Goal: Transaction & Acquisition: Purchase product/service

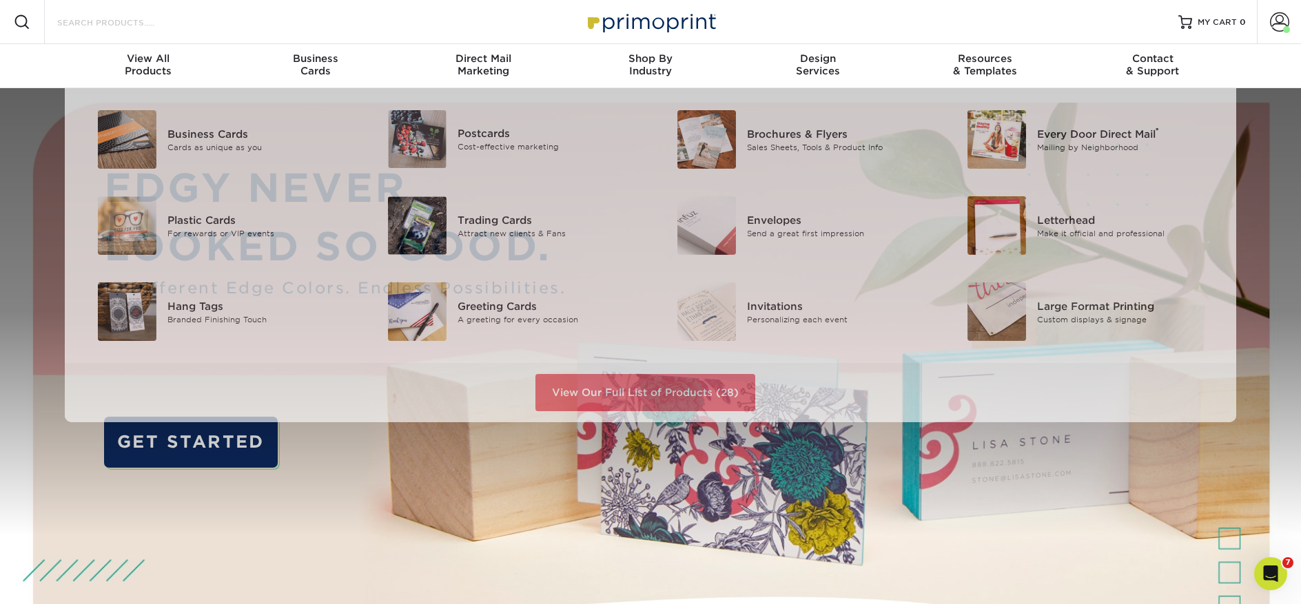
click at [136, 28] on input "Search Products" at bounding box center [123, 22] width 134 height 17
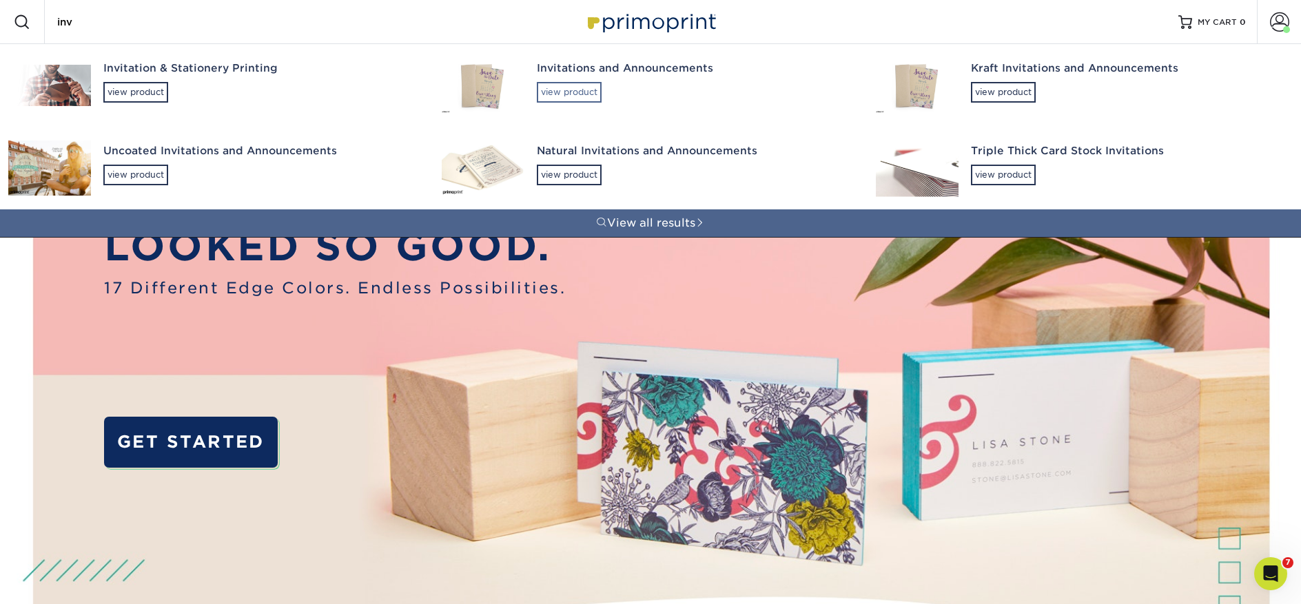
type input "inv"
click at [579, 93] on div "view product" at bounding box center [569, 92] width 65 height 21
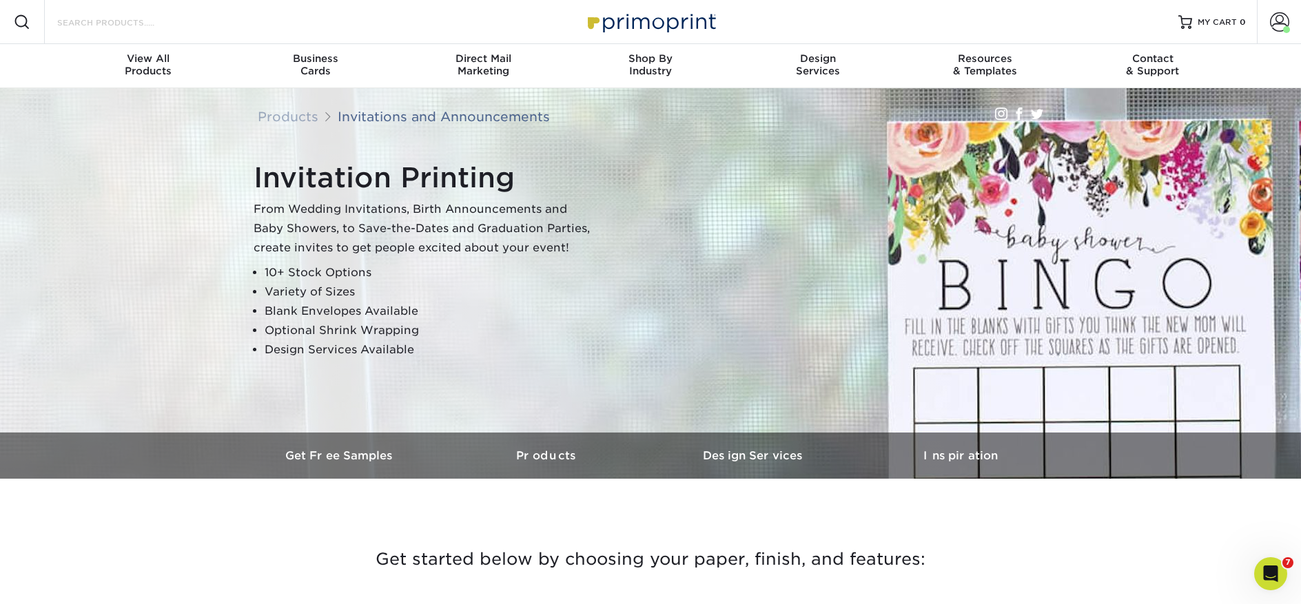
click at [113, 28] on input "Search Products" at bounding box center [123, 22] width 134 height 17
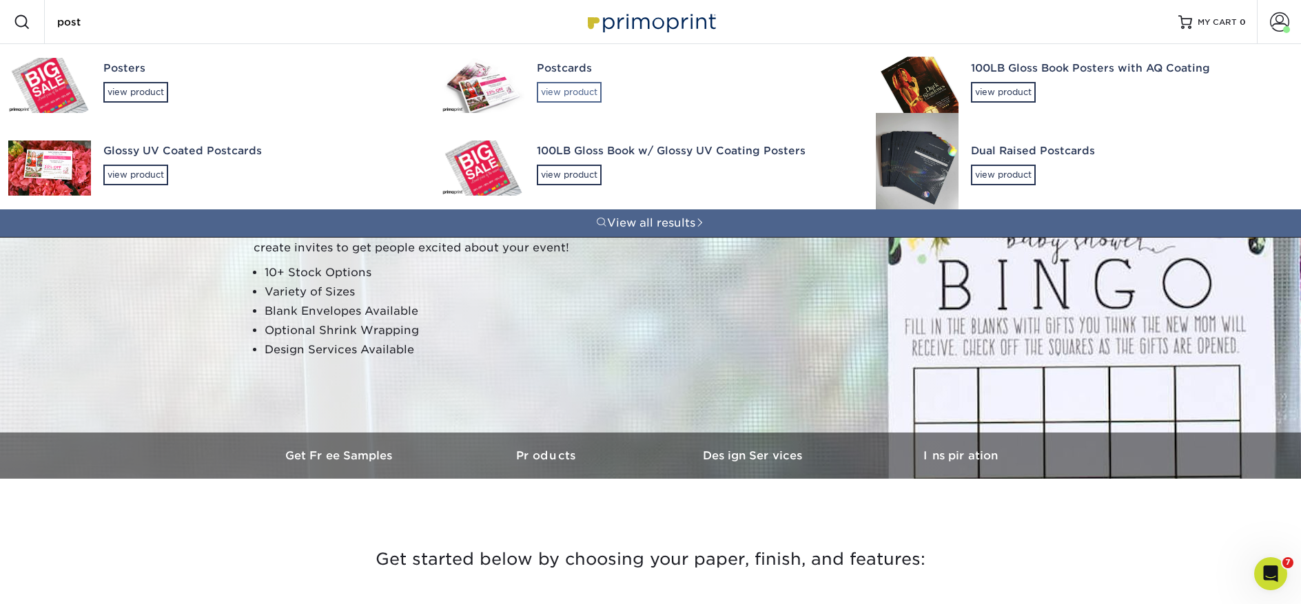
type input "post"
click at [579, 94] on div "view product" at bounding box center [569, 92] width 65 height 21
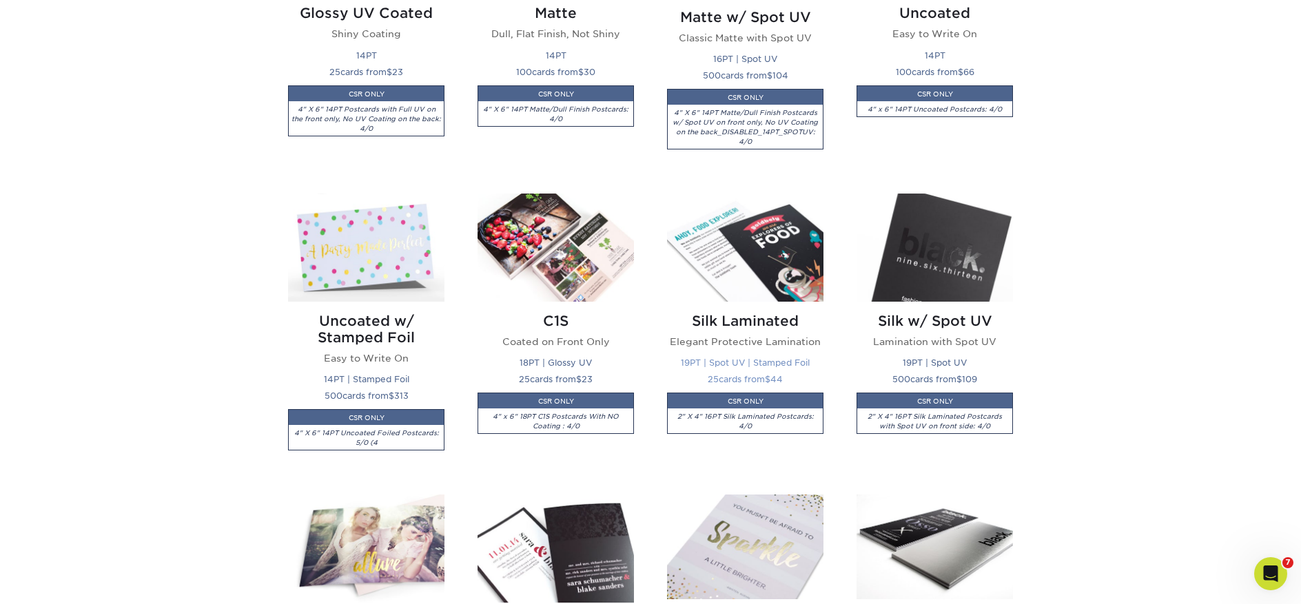
scroll to position [815, 0]
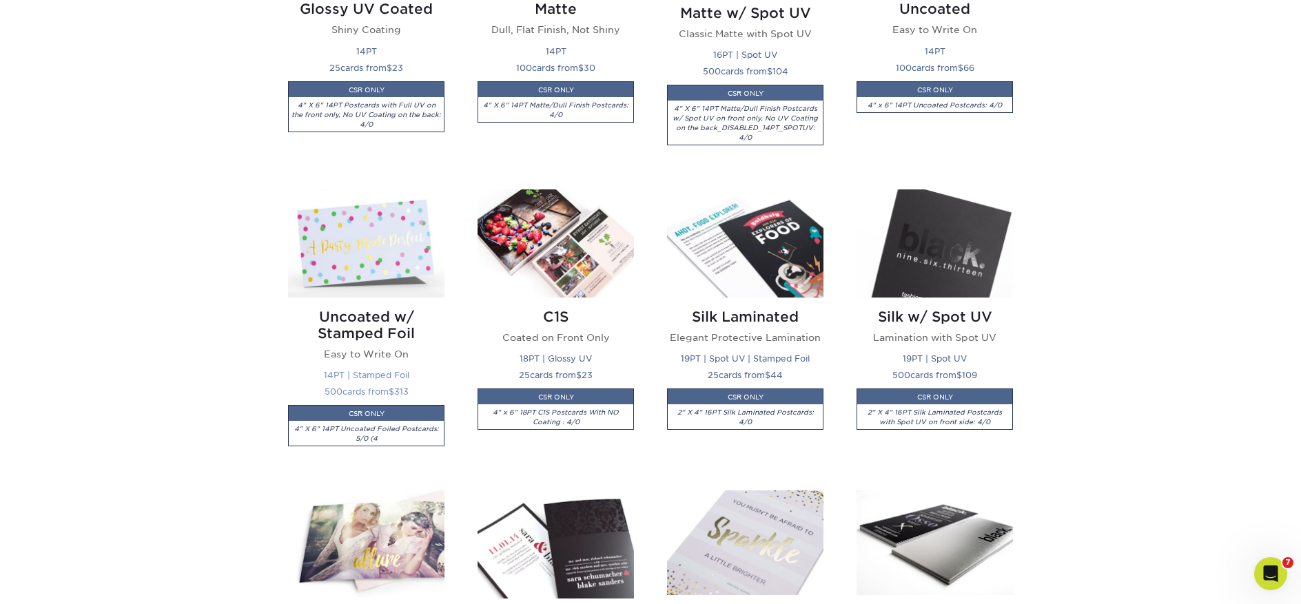
click at [361, 250] on img at bounding box center [366, 243] width 156 height 108
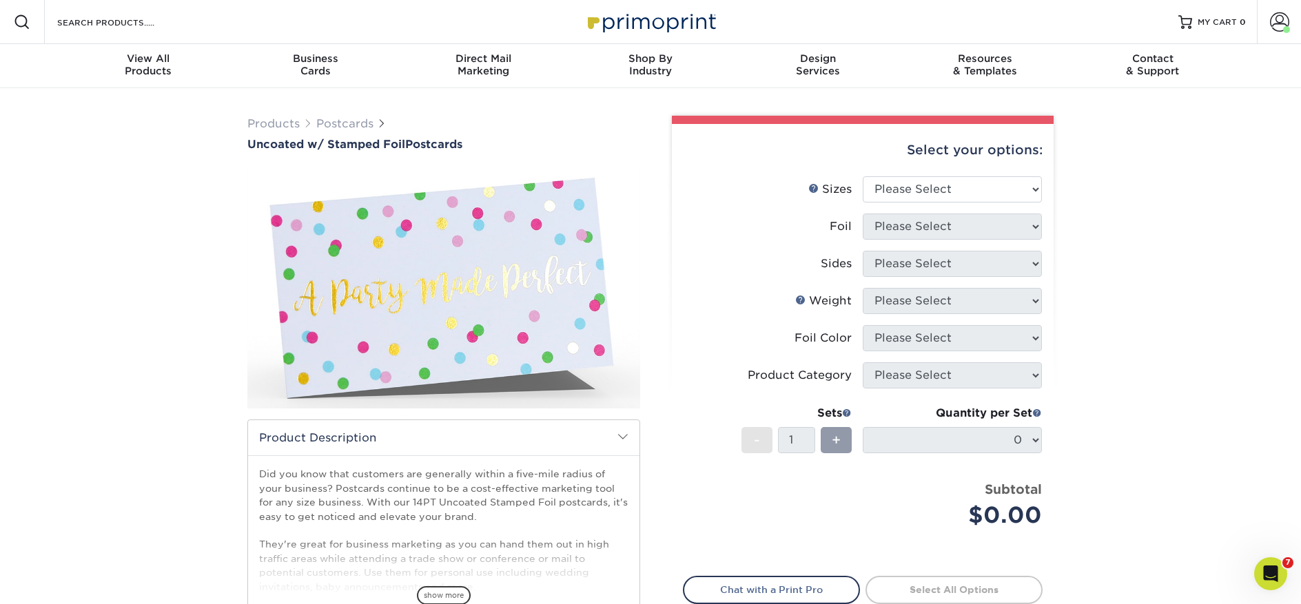
click at [504, 156] on div "Products Postcards Uncoated w/ Stamped Foil Postcards show more $" at bounding box center [443, 420] width 413 height 609
drag, startPoint x: 347, startPoint y: 146, endPoint x: 251, endPoint y: 147, distance: 95.8
click at [500, 151] on div "Products Postcards Uncoated w/ Stamped Foil Postcards show more 500 $" at bounding box center [650, 434] width 1301 height 692
click at [146, 150] on div "Products Postcards Uncoated w/ Stamped Foil Postcards show more 500 $" at bounding box center [650, 434] width 1301 height 692
drag, startPoint x: 243, startPoint y: 143, endPoint x: 482, endPoint y: 140, distance: 239.8
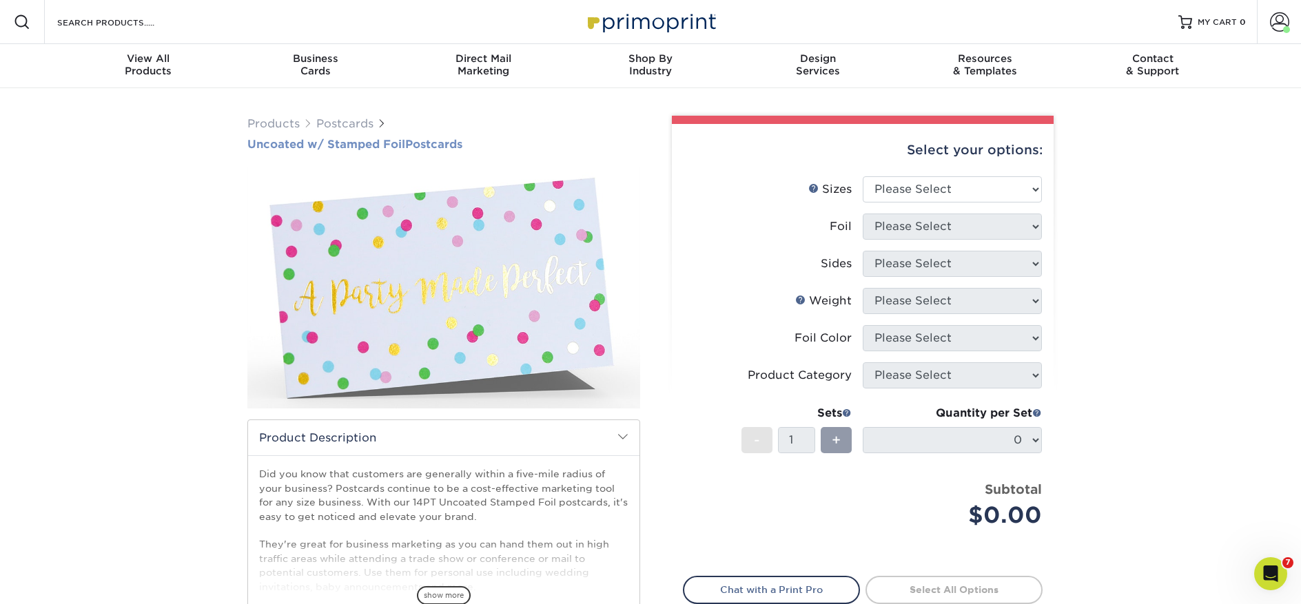
click at [482, 140] on div "Products Postcards Uncoated w/ Stamped Foil Postcards show more $" at bounding box center [443, 420] width 413 height 609
copy h1 "Uncoated w/ Stamped Foil Postcards"
click at [336, 120] on link "Postcards" at bounding box center [344, 123] width 57 height 13
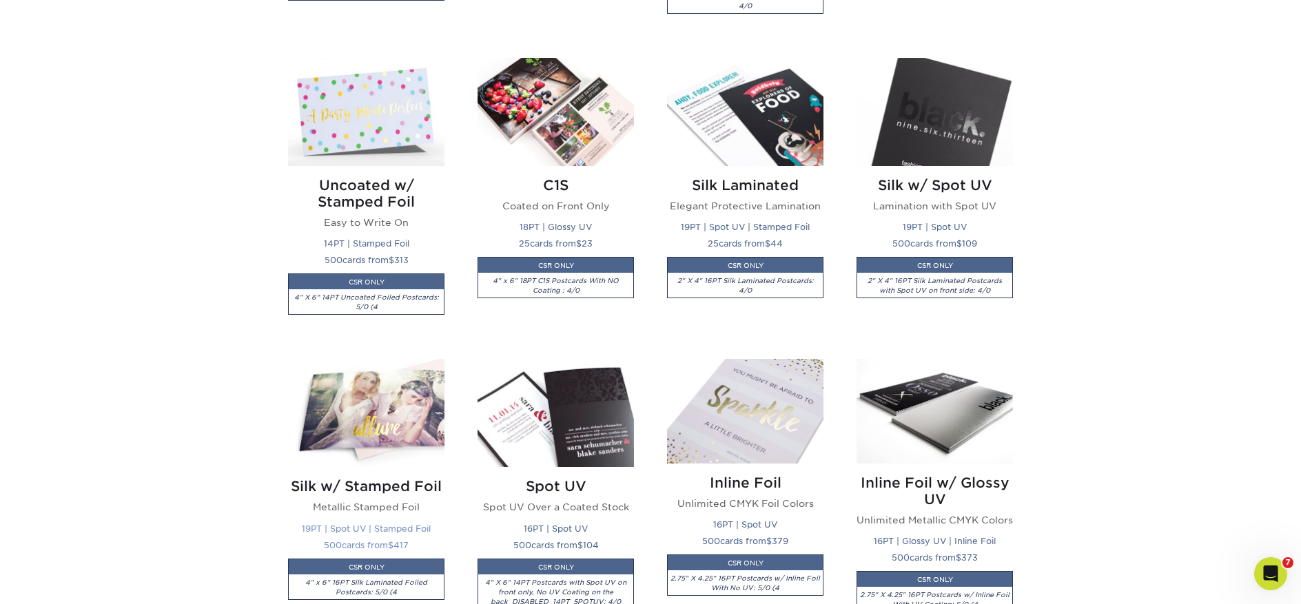
scroll to position [947, 0]
click at [342, 420] on img at bounding box center [366, 413] width 156 height 108
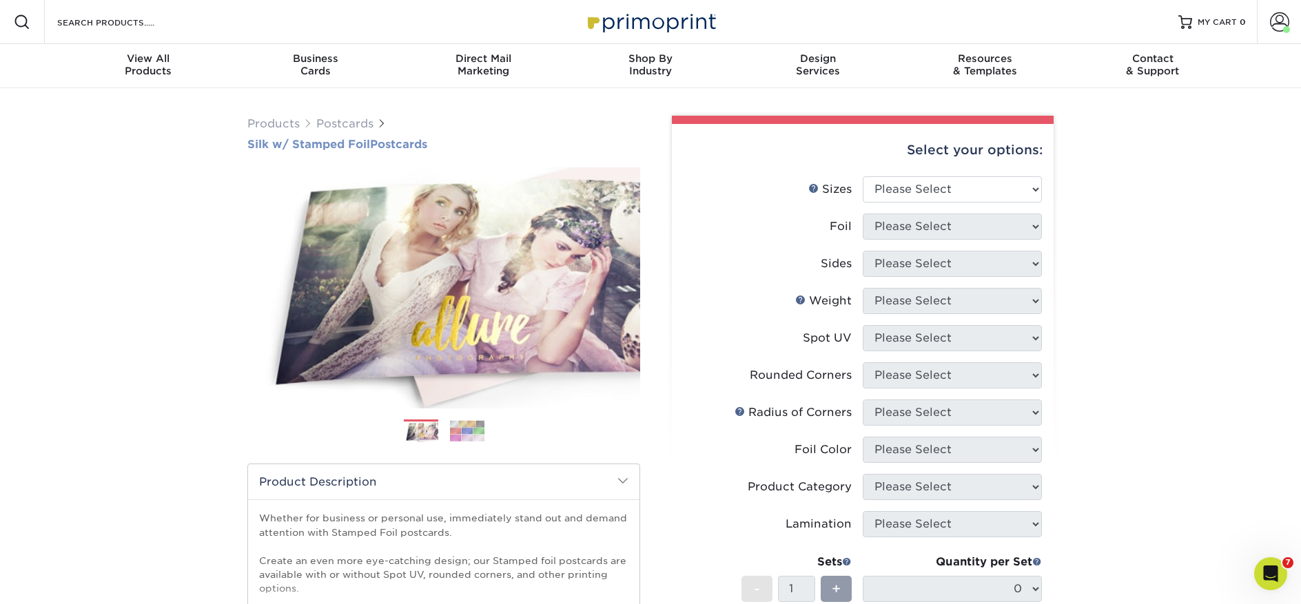
drag, startPoint x: 242, startPoint y: 142, endPoint x: 433, endPoint y: 147, distance: 190.9
click at [433, 147] on div "Products Postcards Silk w/ Stamped Foil Postcards Previous Next $" at bounding box center [443, 473] width 413 height 715
copy h1 "Silk w/ Stamped Foil Postcards"
click at [98, 23] on input "Search Products" at bounding box center [123, 22] width 134 height 17
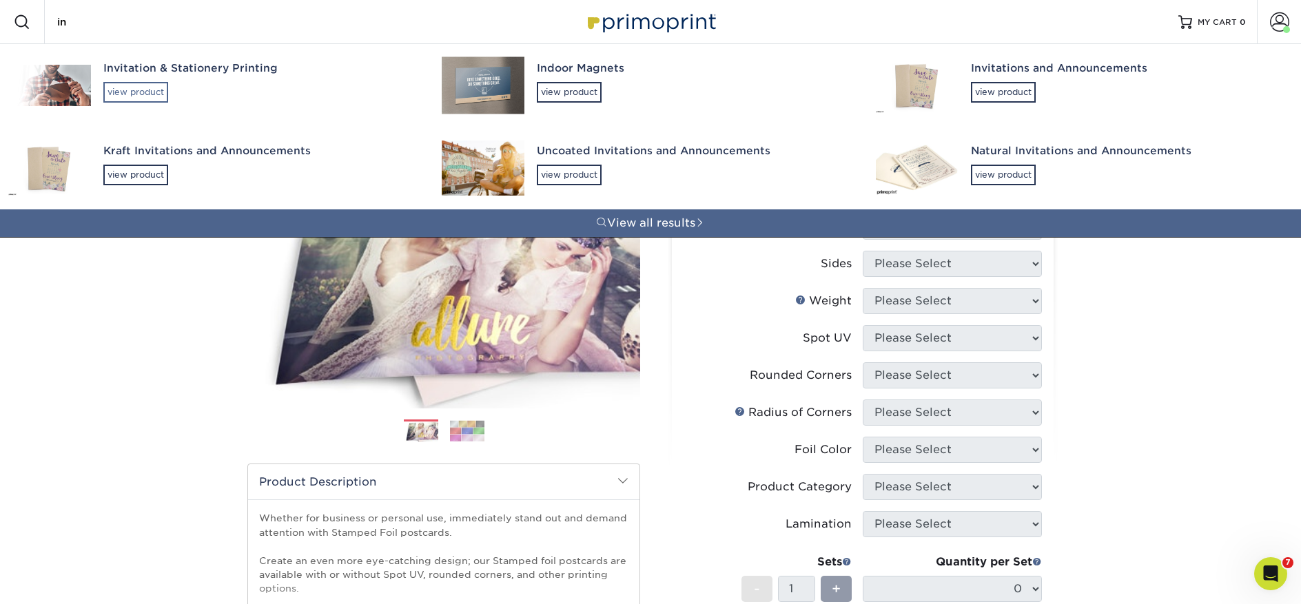
type input "in"
click at [131, 96] on div "view product" at bounding box center [135, 92] width 65 height 21
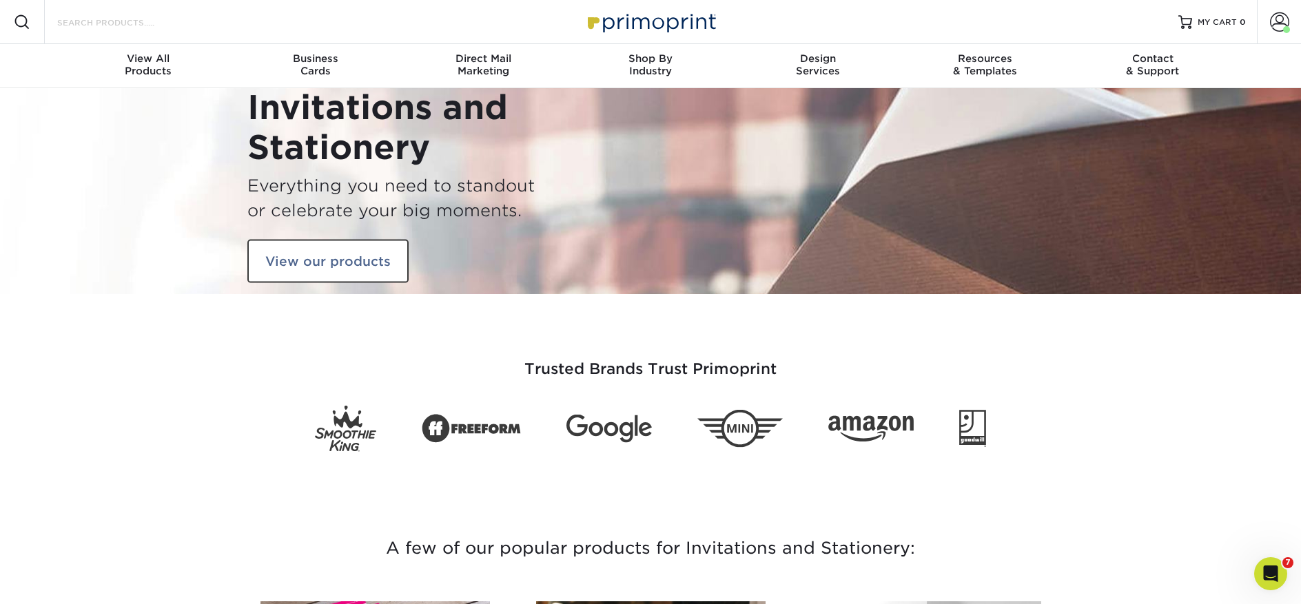
click at [141, 25] on input "Search Products" at bounding box center [123, 22] width 134 height 17
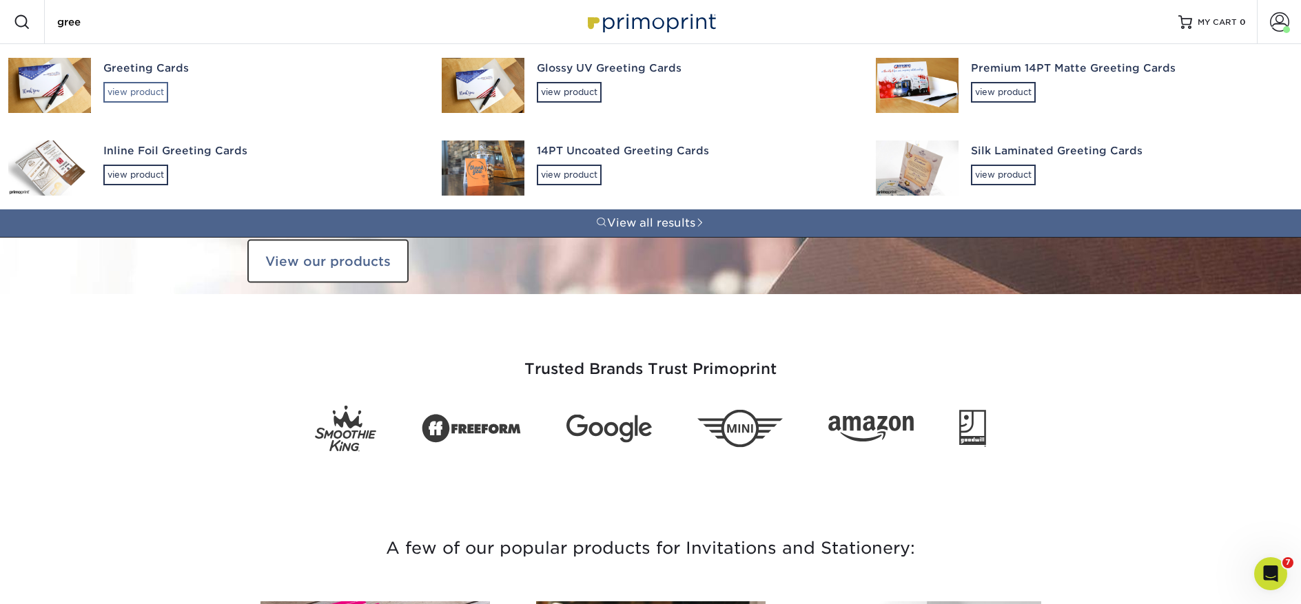
type input "gree"
click at [166, 91] on div "view product" at bounding box center [135, 92] width 65 height 21
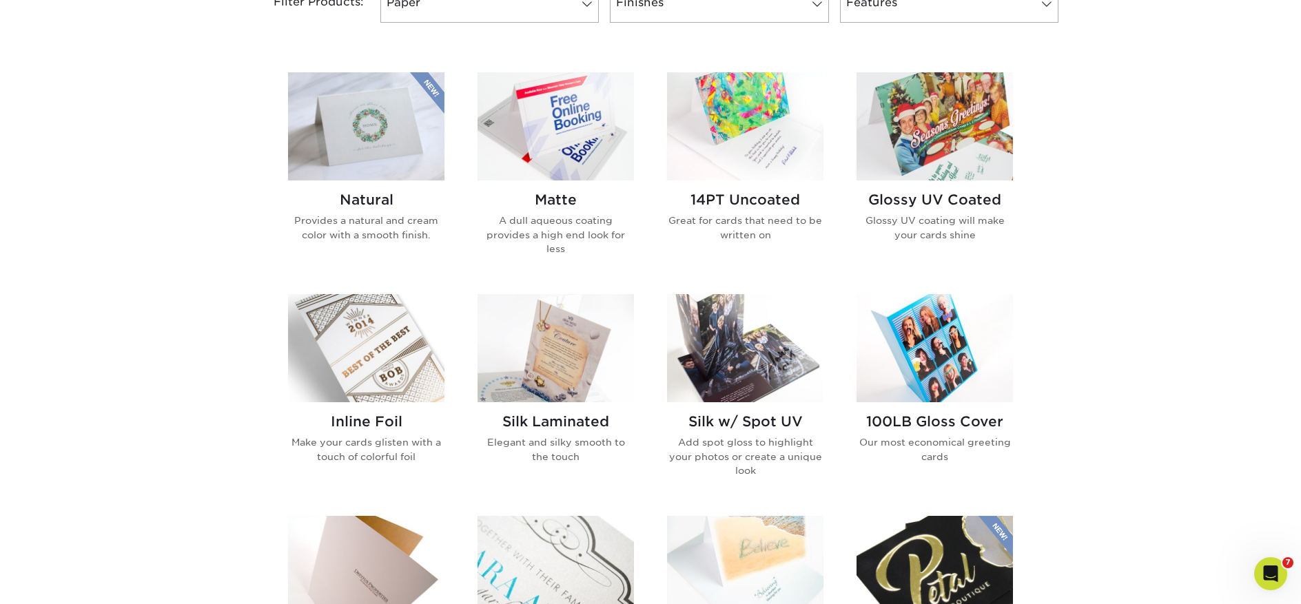
click at [753, 173] on img at bounding box center [745, 126] width 156 height 108
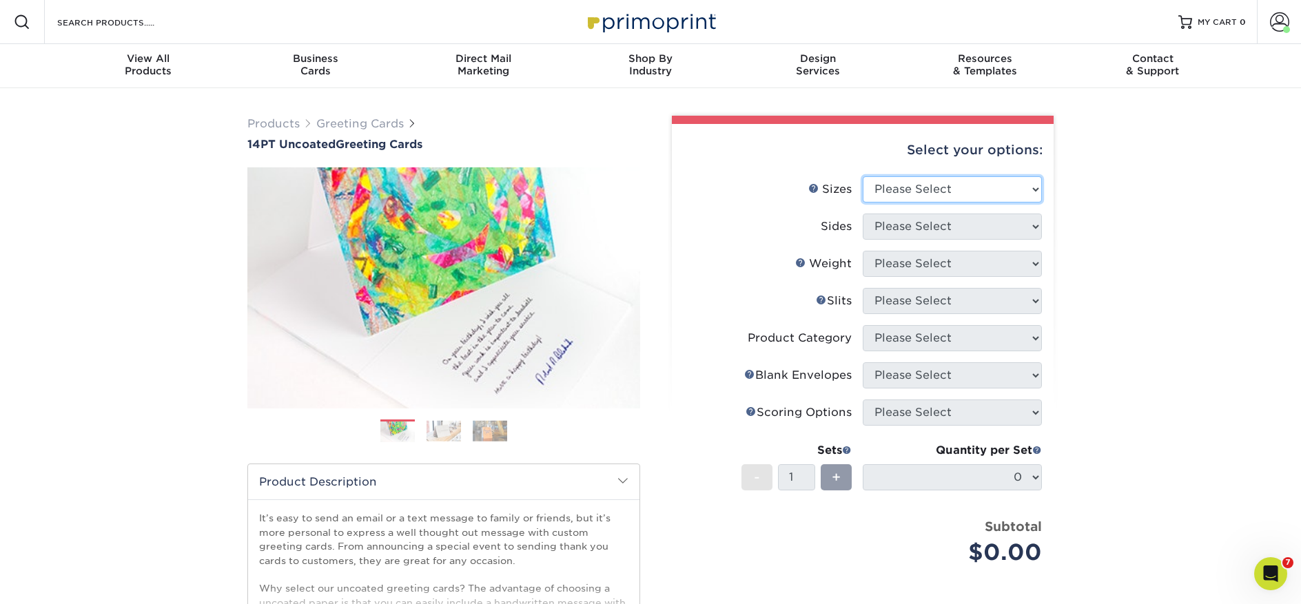
click at [976, 179] on select "Please Select 4.25" x 11" 5.5" x 8.5" 6" x 9" 6" x 12" 7" x 10" 8.5" x 11"" at bounding box center [952, 189] width 179 height 26
select select "6.00x12.00"
click at [863, 176] on select "Please Select 4.25" x 11" 5.5" x 8.5" 6" x 9" 6" x 12" 7" x 10" 8.5" x 11"" at bounding box center [952, 189] width 179 height 26
click at [916, 225] on select "Please Select Print Both Sides Print Front Only" at bounding box center [952, 227] width 179 height 26
select select "13abbda7-1d64-4f25-8bb2-c179b224825d"
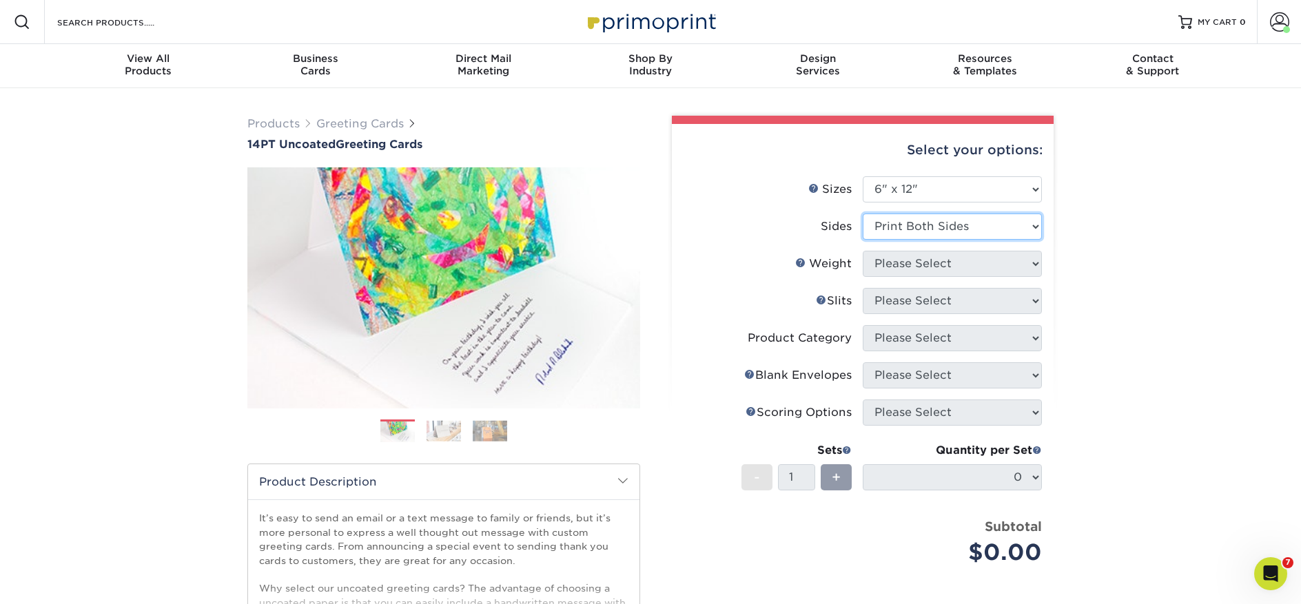
click at [863, 214] on select "Please Select Print Both Sides Print Front Only" at bounding box center [952, 227] width 179 height 26
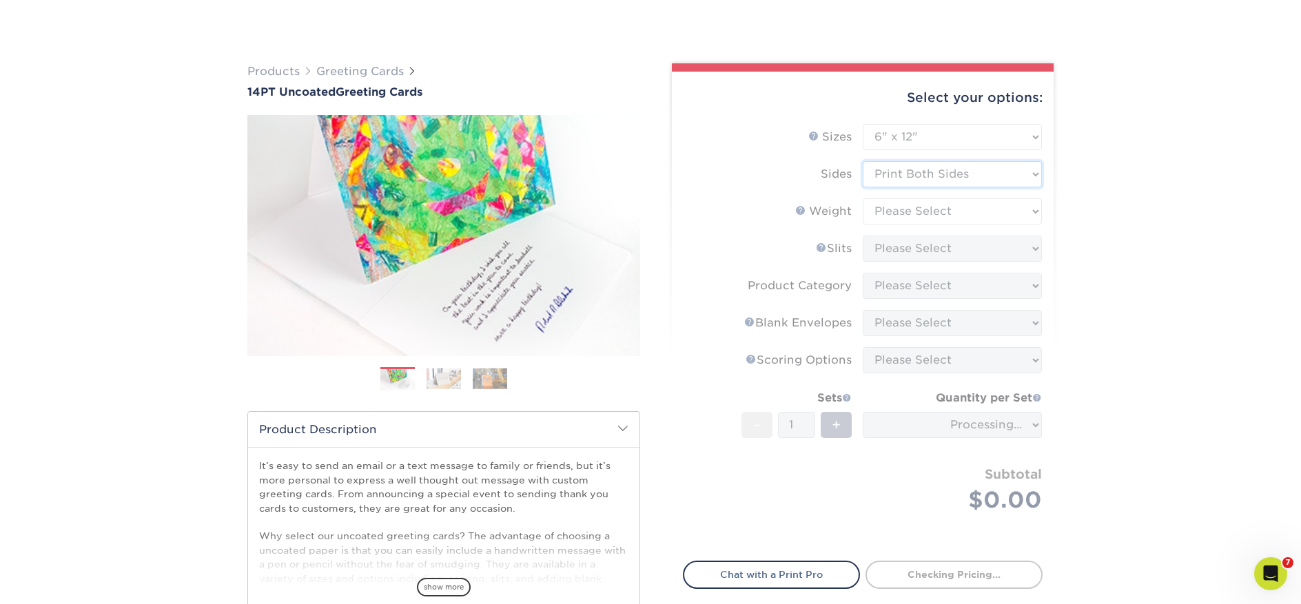
scroll to position [84, 0]
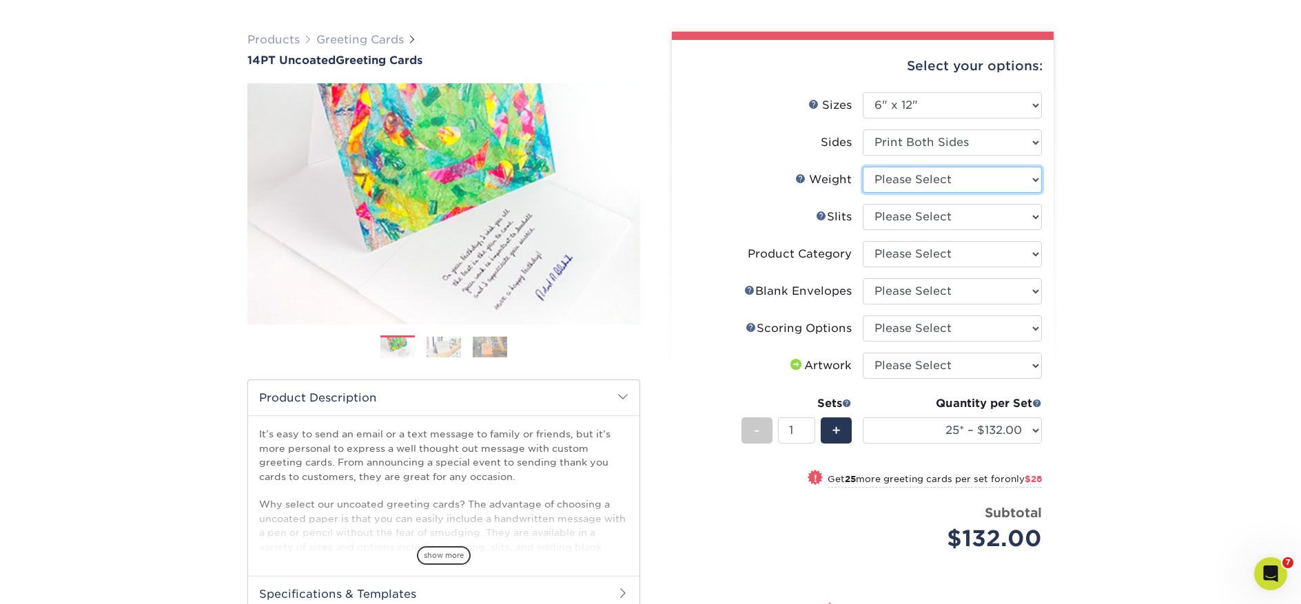
click at [930, 178] on select "Please Select 14PT Uncoated" at bounding box center [952, 180] width 179 height 26
select select "14PT Uncoated"
click at [863, 167] on select "Please Select 14PT Uncoated" at bounding box center [952, 180] width 179 height 26
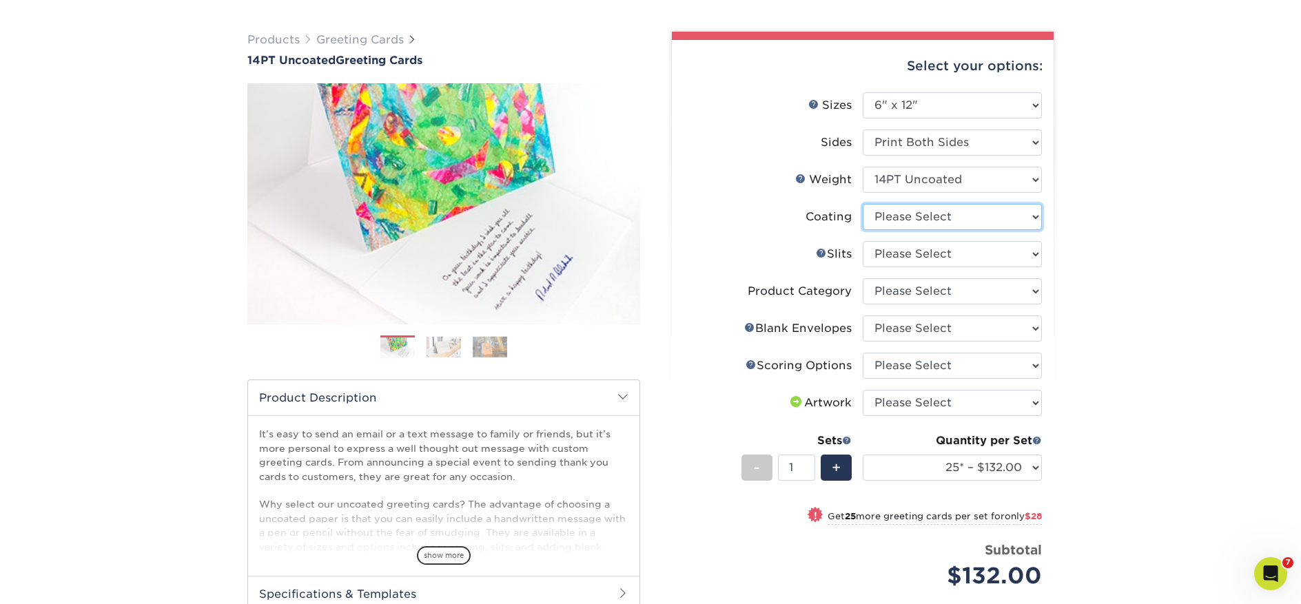
click at [936, 218] on select at bounding box center [952, 217] width 179 height 26
select select "3e7618de-abca-4bda-9f97-8b9129e913d8"
click at [863, 204] on select at bounding box center [952, 217] width 179 height 26
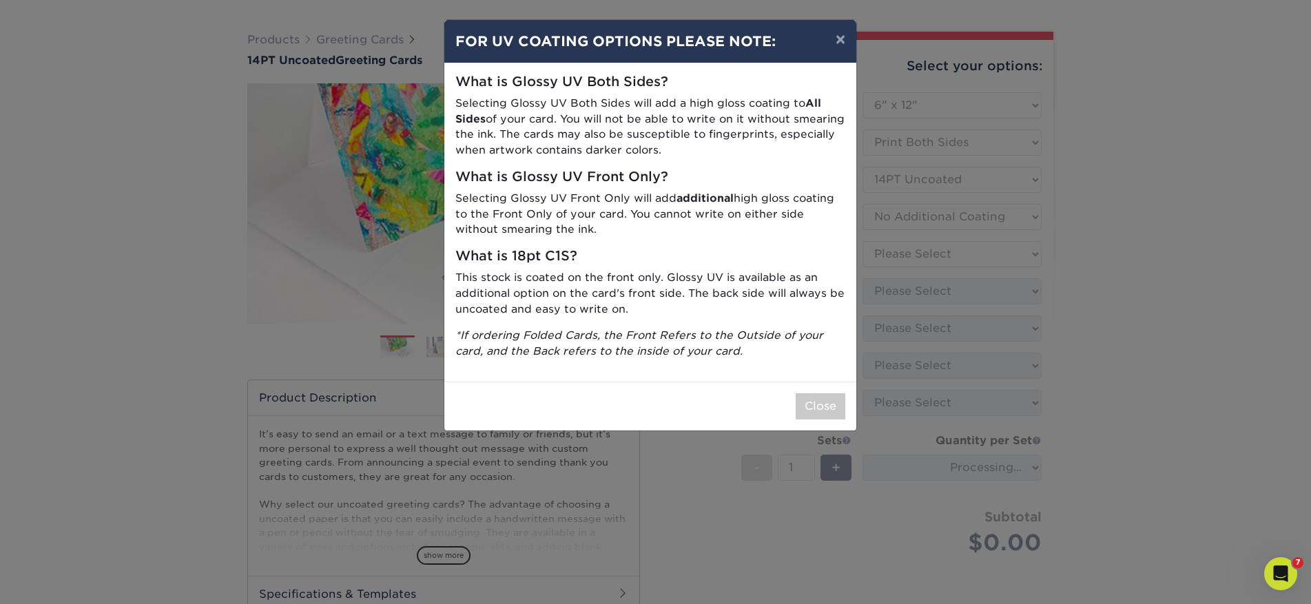
click at [938, 247] on div "× FOR UV COATING OPTIONS PLEASE NOTE: What is Glossy UV Both Sides? Selecting G…" at bounding box center [655, 302] width 1311 height 604
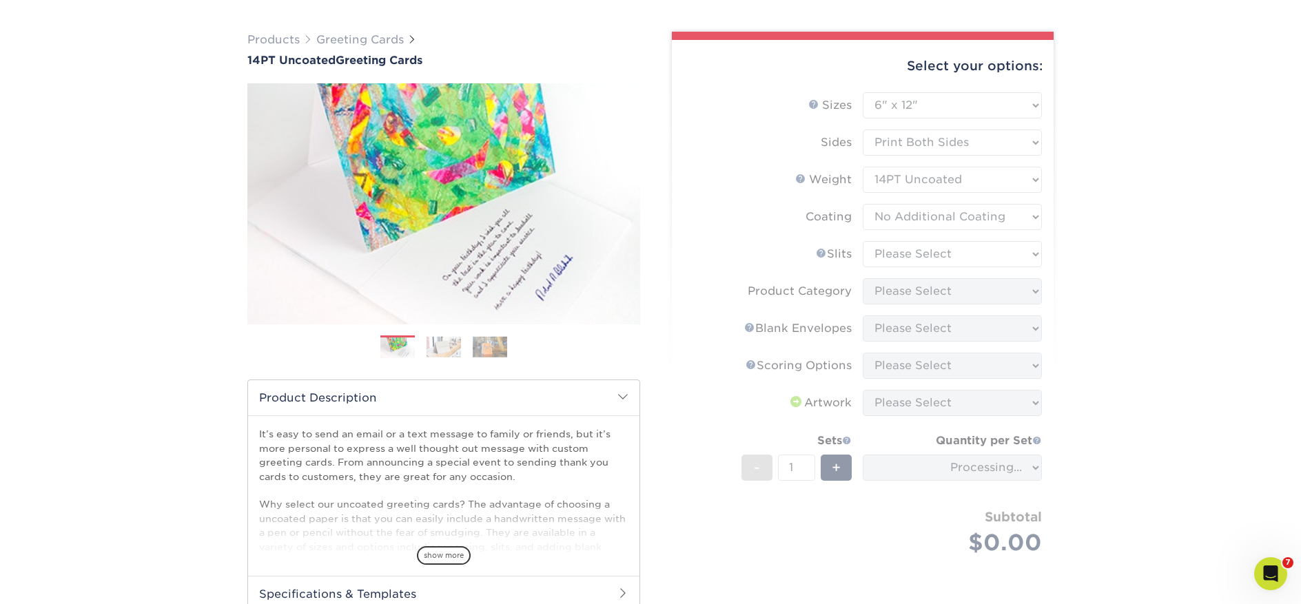
click at [938, 248] on form "Sizes Help Sizes Please Select 4.25" x 11" 5.5" x 8.5" 6" x 9" 6" x 12" 7" x 10…" at bounding box center [863, 339] width 360 height 495
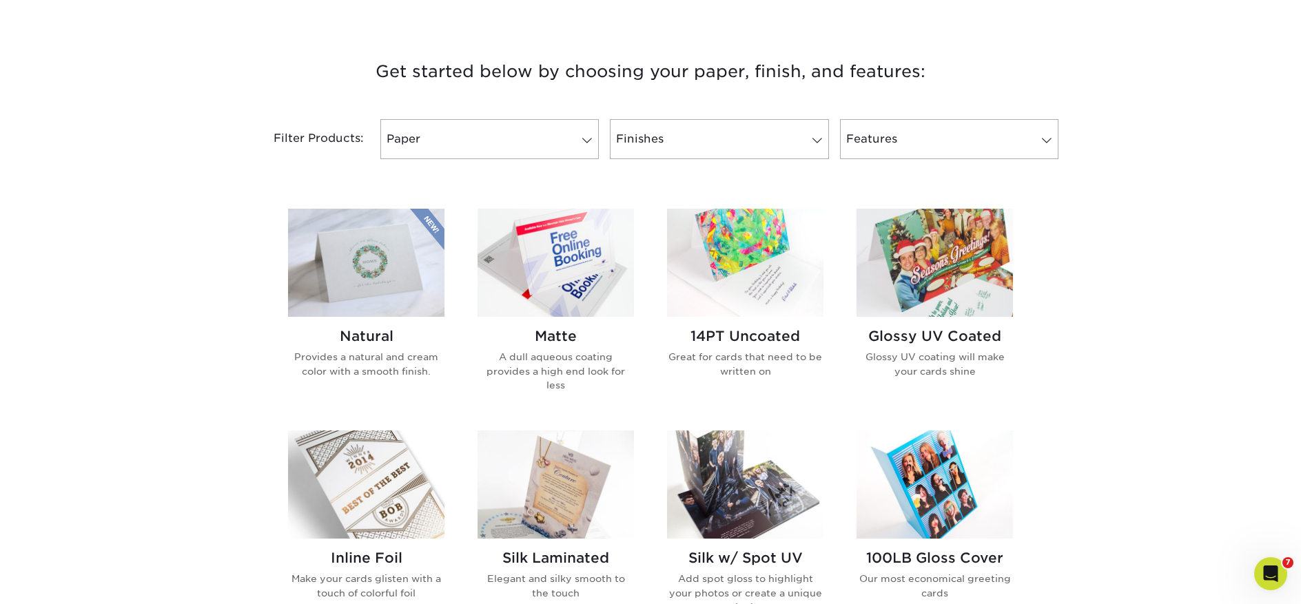
scroll to position [54, 0]
